Goal: Information Seeking & Learning: Learn about a topic

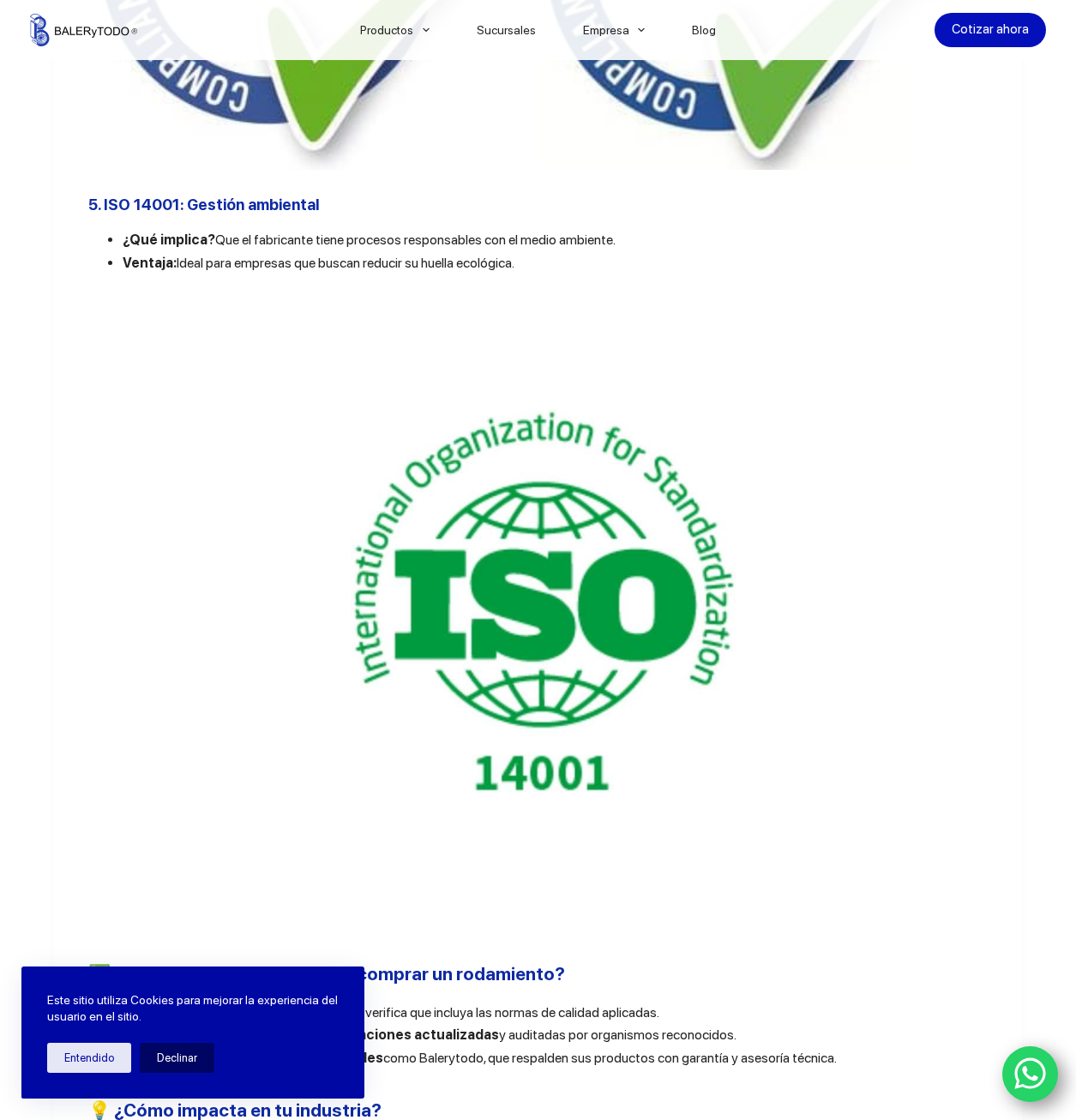
scroll to position [3687, 0]
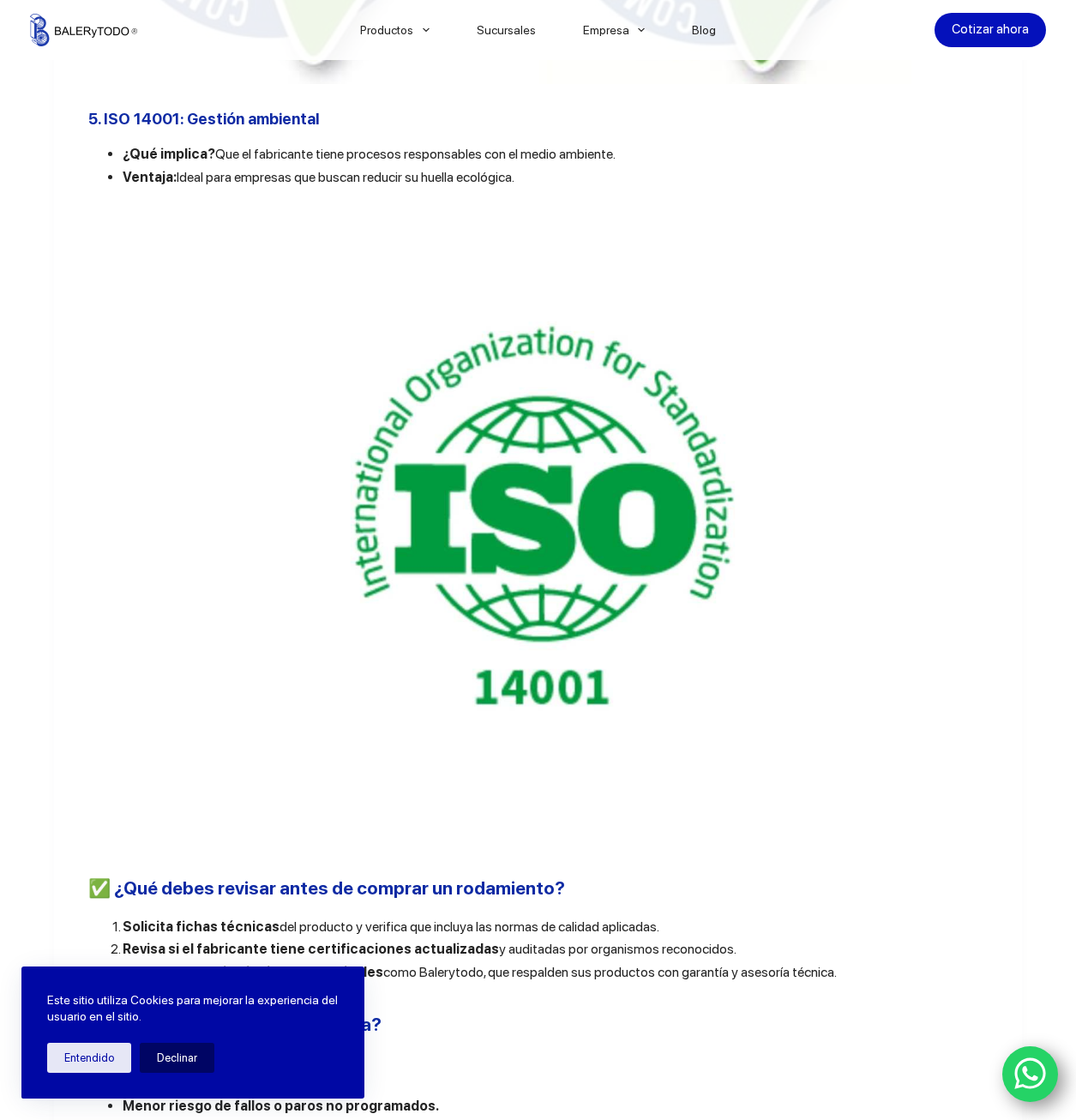
click at [513, 499] on img at bounding box center [539, 528] width 901 height 638
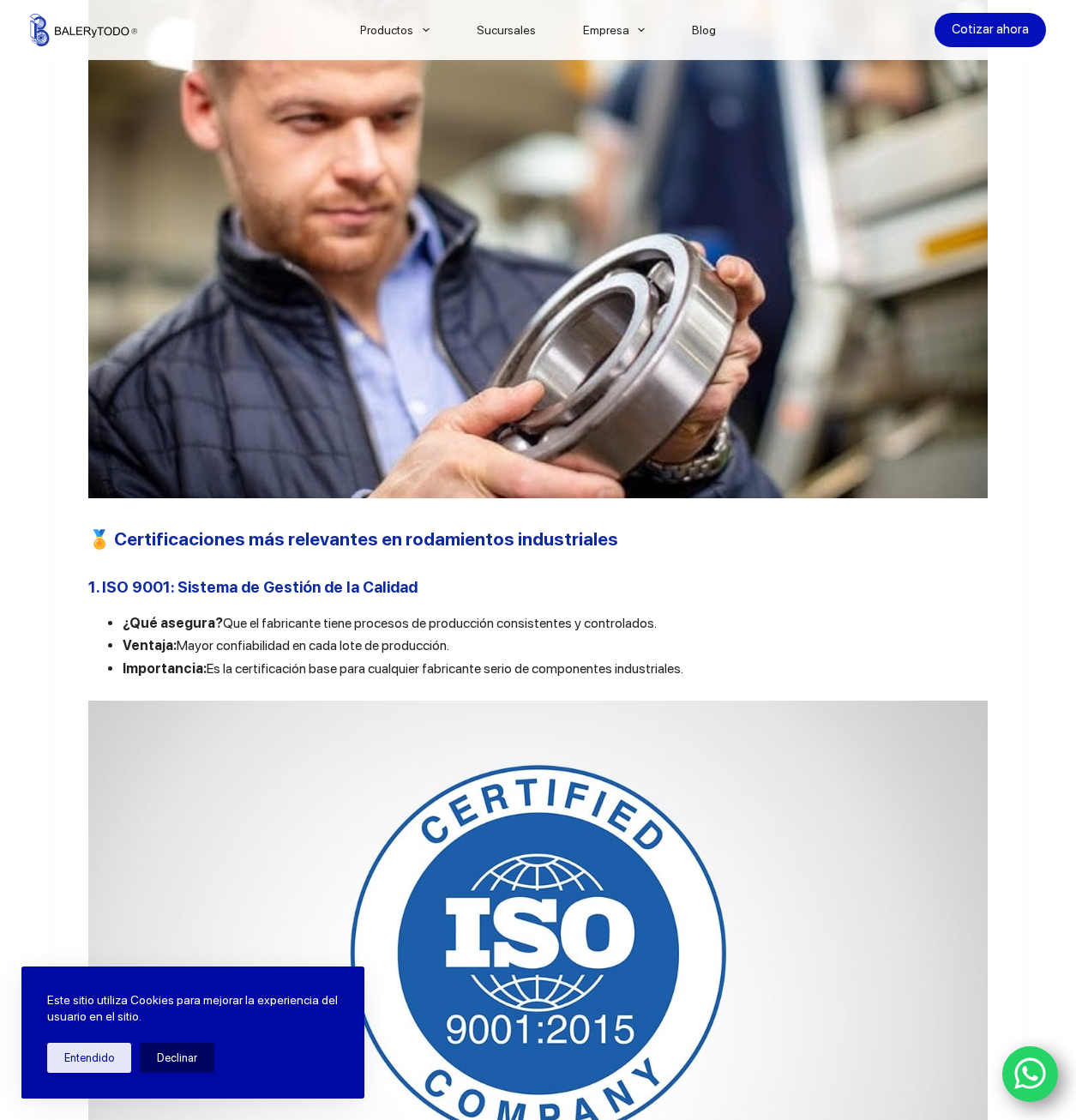
scroll to position [1696, 0]
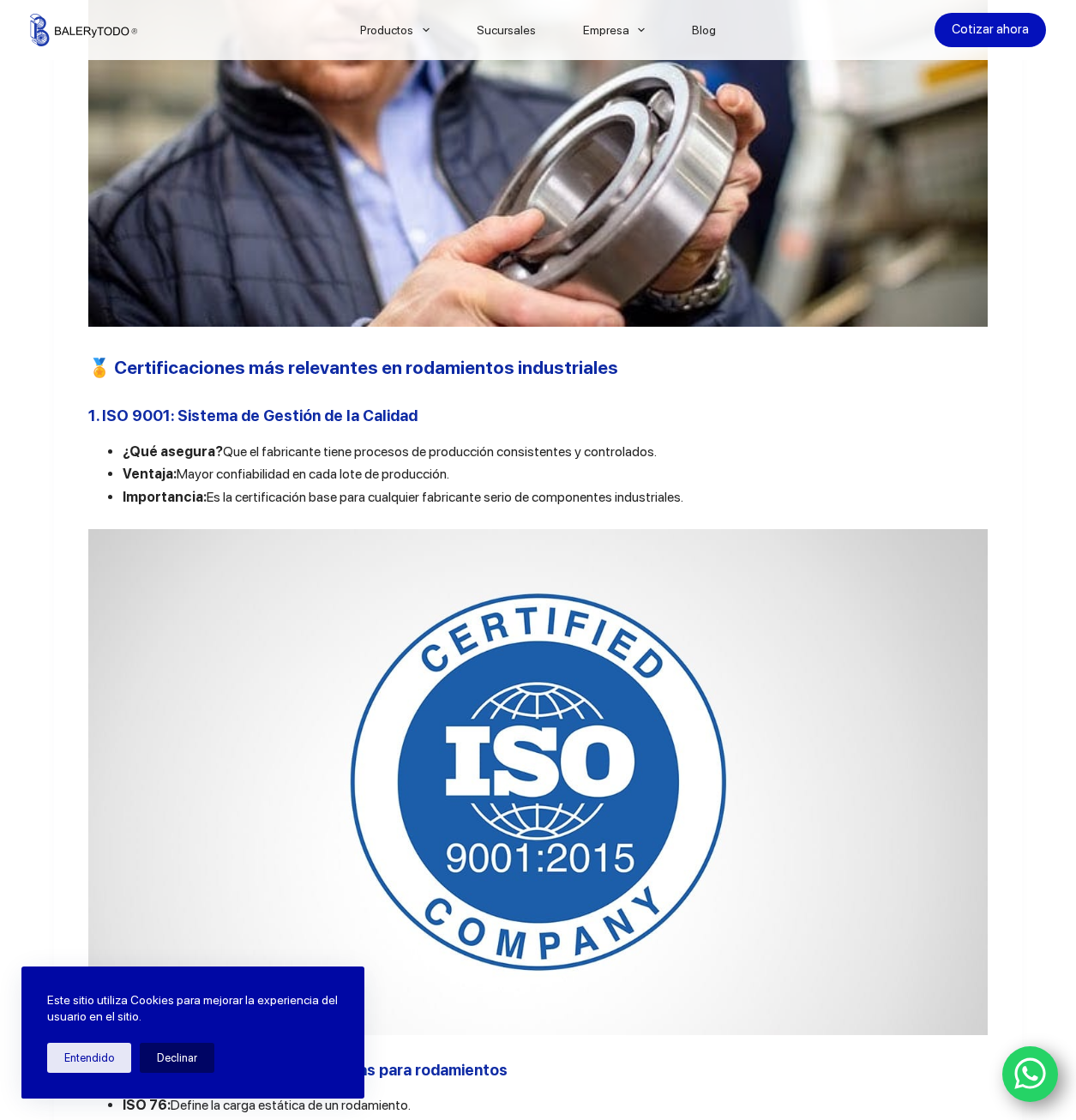
click at [217, 379] on b "🏅 Certificaciones más relevantes en rodamientos industriales" at bounding box center [353, 367] width 530 height 21
click at [212, 425] on b "1. ISO 9001: Sistema de Gestión de la Calidad" at bounding box center [253, 415] width 330 height 18
click at [137, 425] on b "1. ISO 9001: Sistema de Gestión de la Calidad" at bounding box center [253, 415] width 330 height 18
click at [143, 425] on b "1. ISO 9001: Sistema de Gestión de la Calidad" at bounding box center [253, 415] width 330 height 18
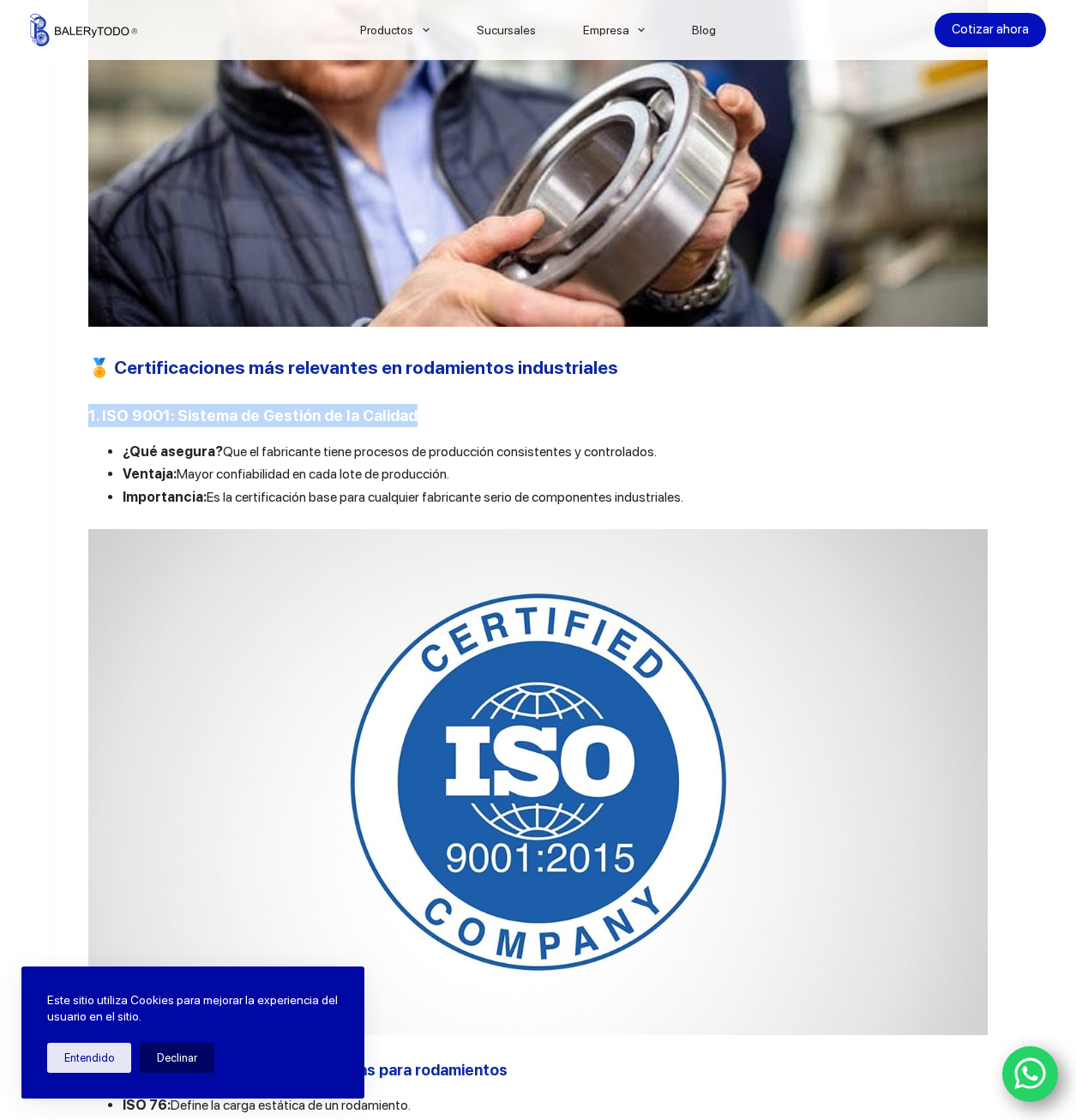
click at [143, 425] on b "1. ISO 9001: Sistema de Gestión de la Calidad" at bounding box center [253, 415] width 330 height 18
drag, startPoint x: 143, startPoint y: 427, endPoint x: 258, endPoint y: 449, distance: 117.1
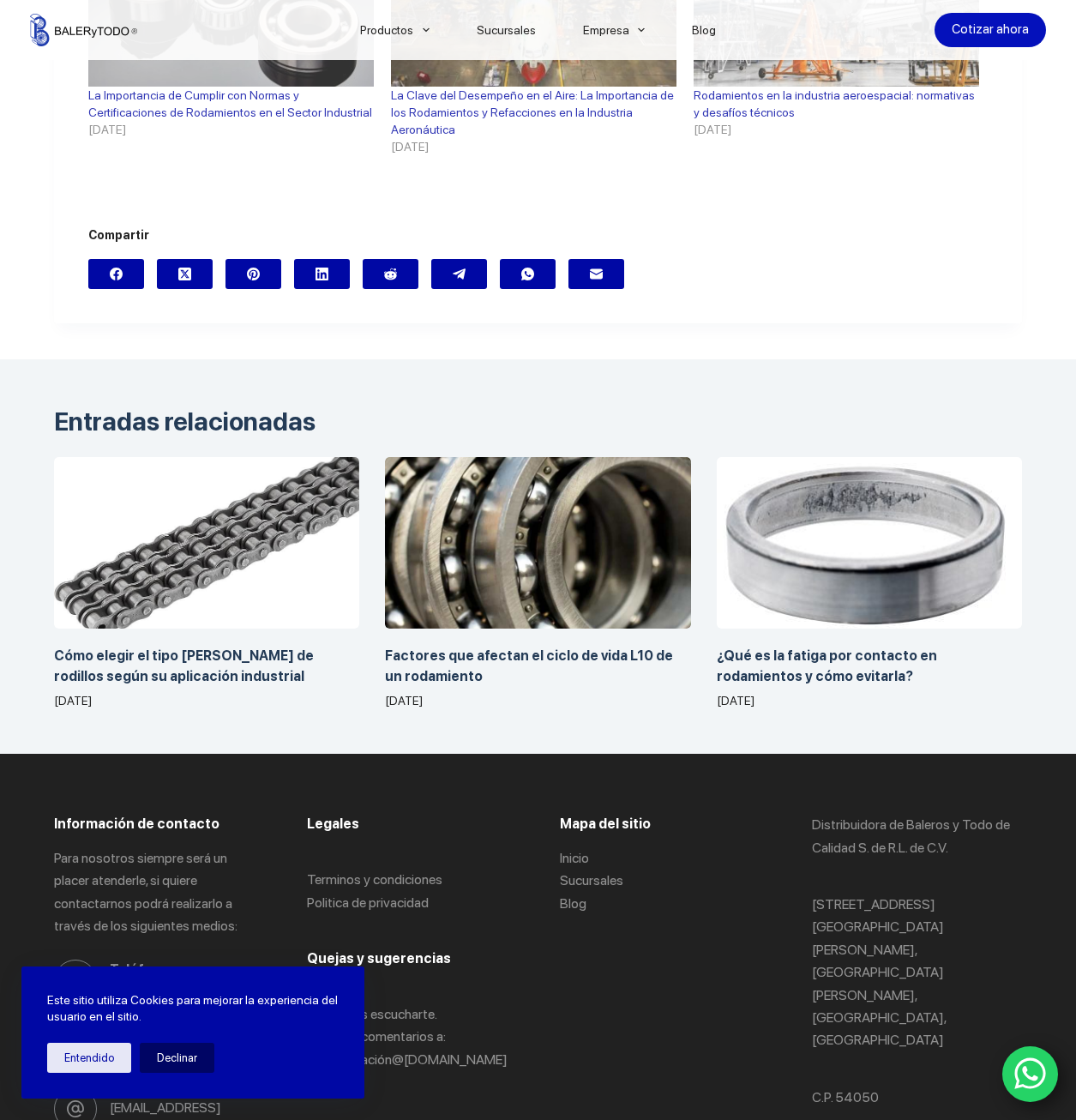
scroll to position [5383, 0]
